Goal: Task Accomplishment & Management: Manage account settings

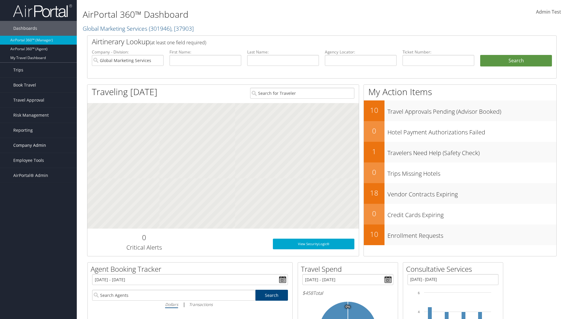
click at [38, 145] on span "Company Admin" at bounding box center [29, 145] width 33 height 15
click at [0, 0] on link "Airtinerary® Settings" at bounding box center [0, 0] width 0 height 0
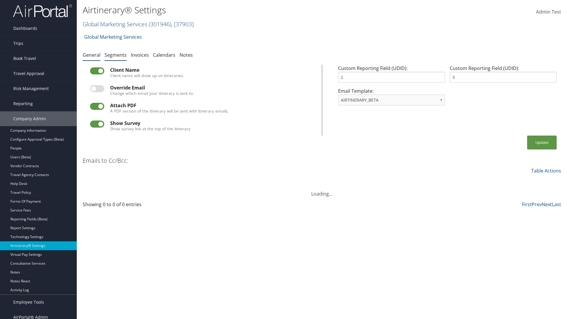
click at [115, 55] on link "Segments" at bounding box center [116, 55] width 22 height 6
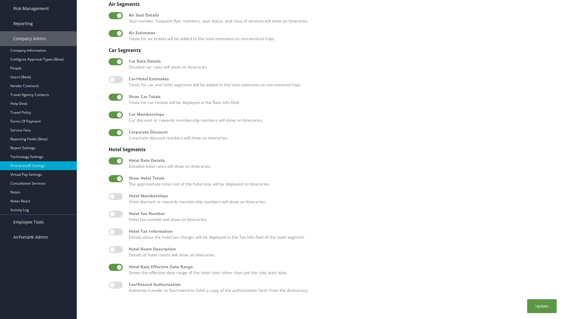
click at [116, 249] on label at bounding box center [116, 249] width 14 height 7
click at [115, 249] on input "checkbox" at bounding box center [114, 251] width 4 height 4
checkbox input "true"
